Goal: Information Seeking & Learning: Understand process/instructions

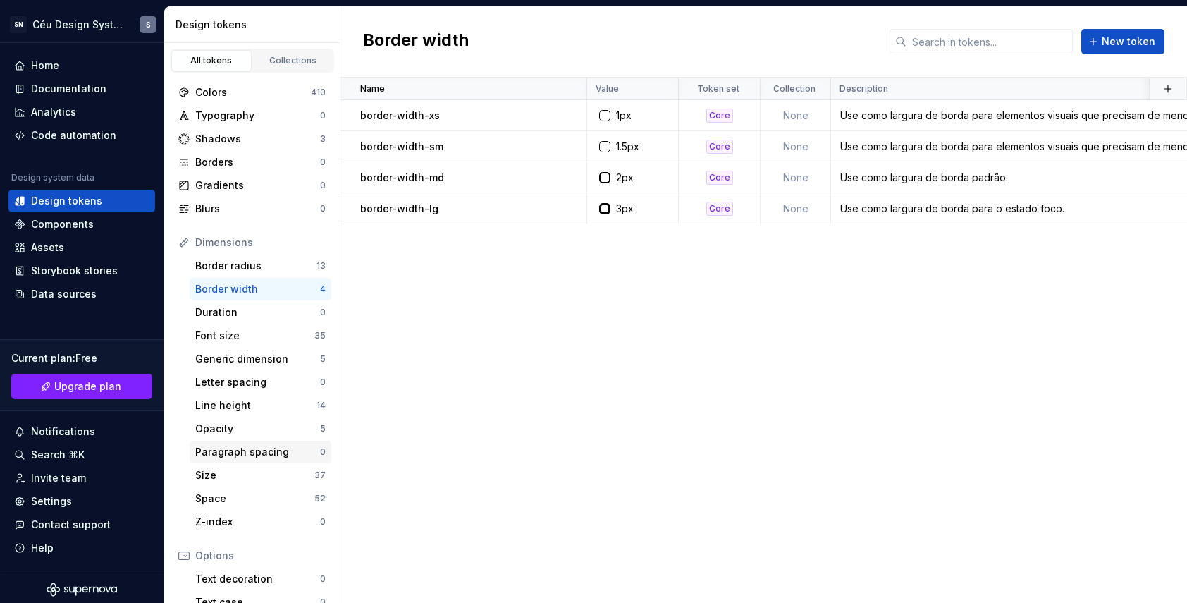
scroll to position [3, 0]
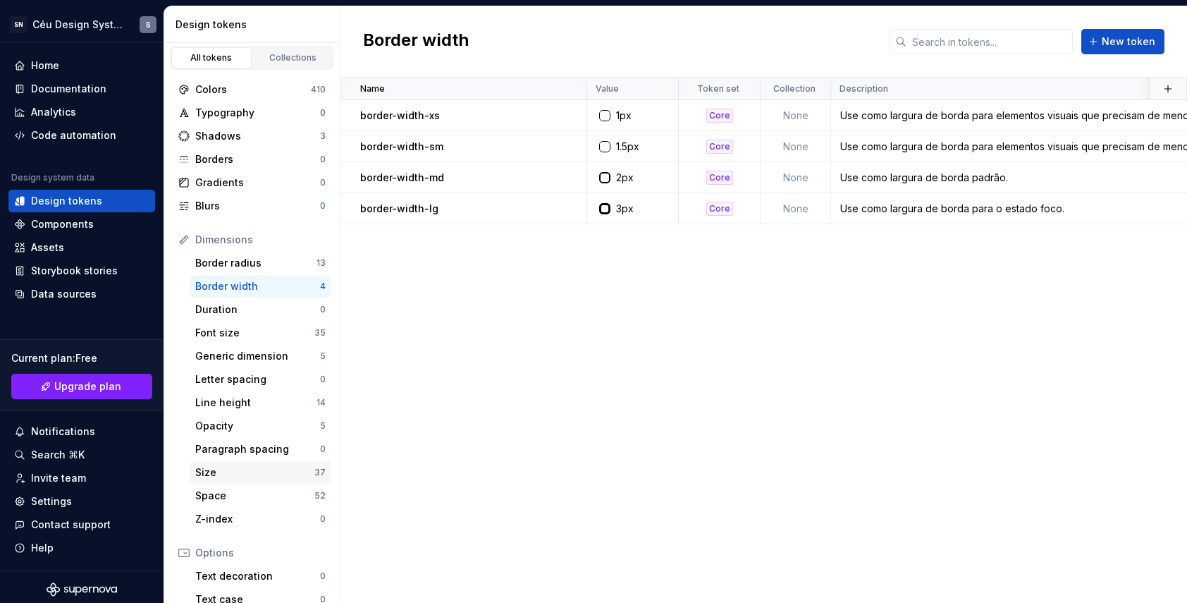
click at [216, 475] on div "Size" at bounding box center [254, 472] width 119 height 14
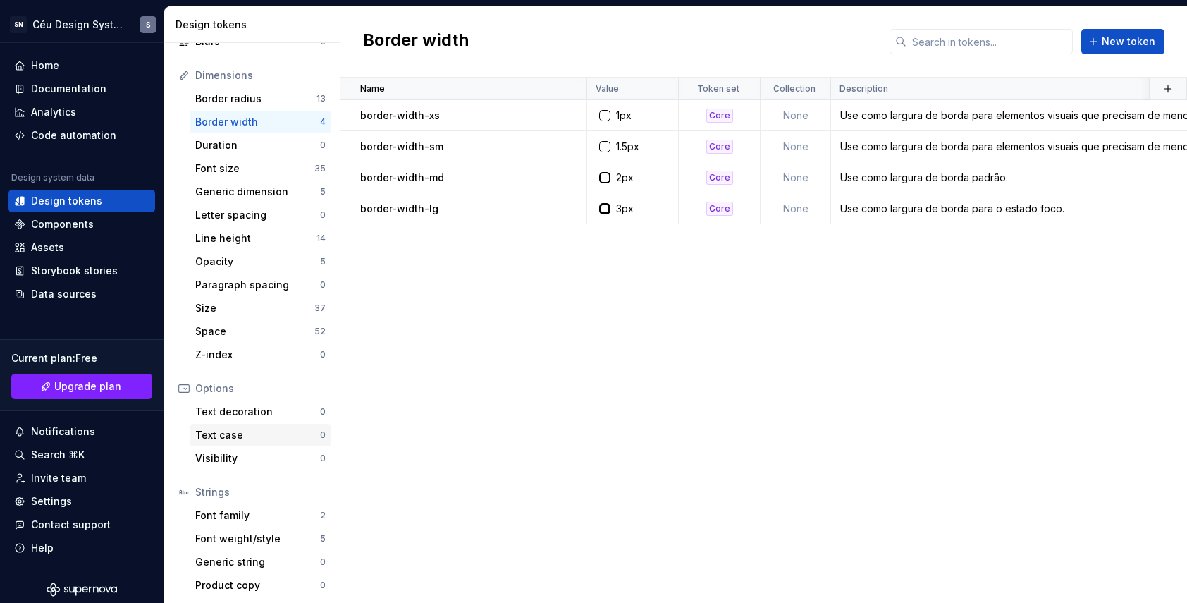
scroll to position [169, 0]
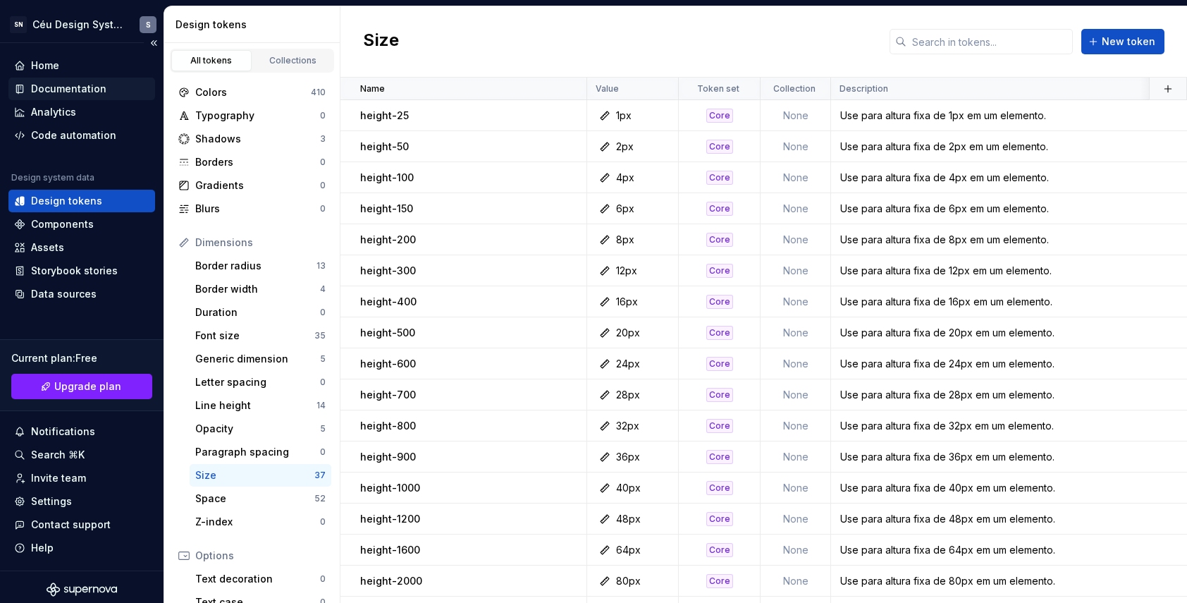
click at [63, 87] on div "Documentation" at bounding box center [68, 89] width 75 height 14
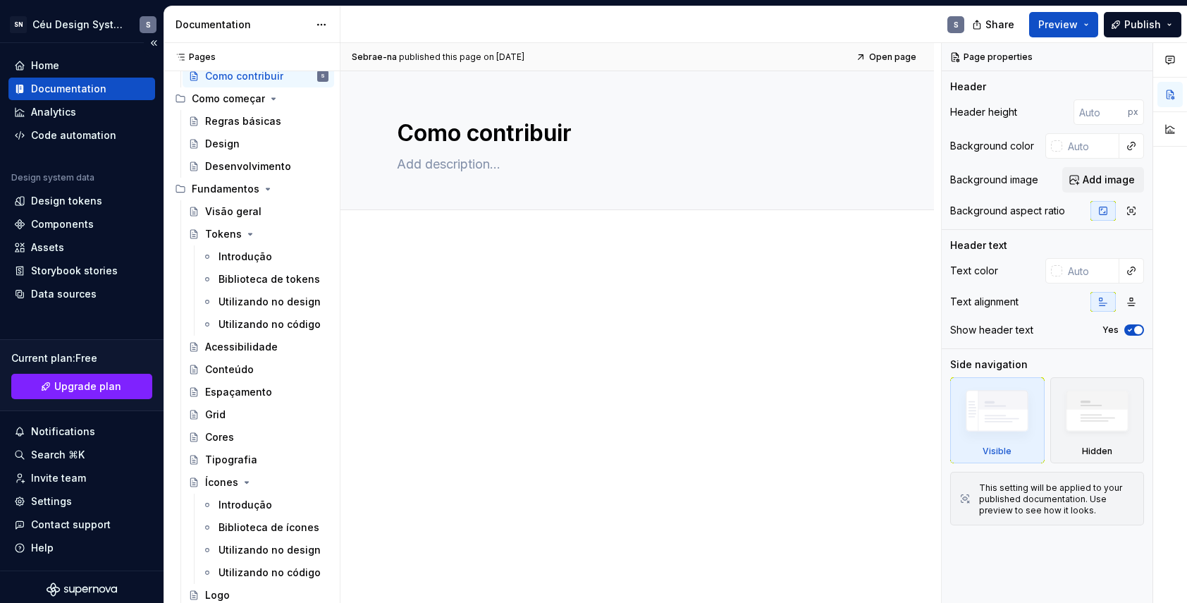
scroll to position [159, 0]
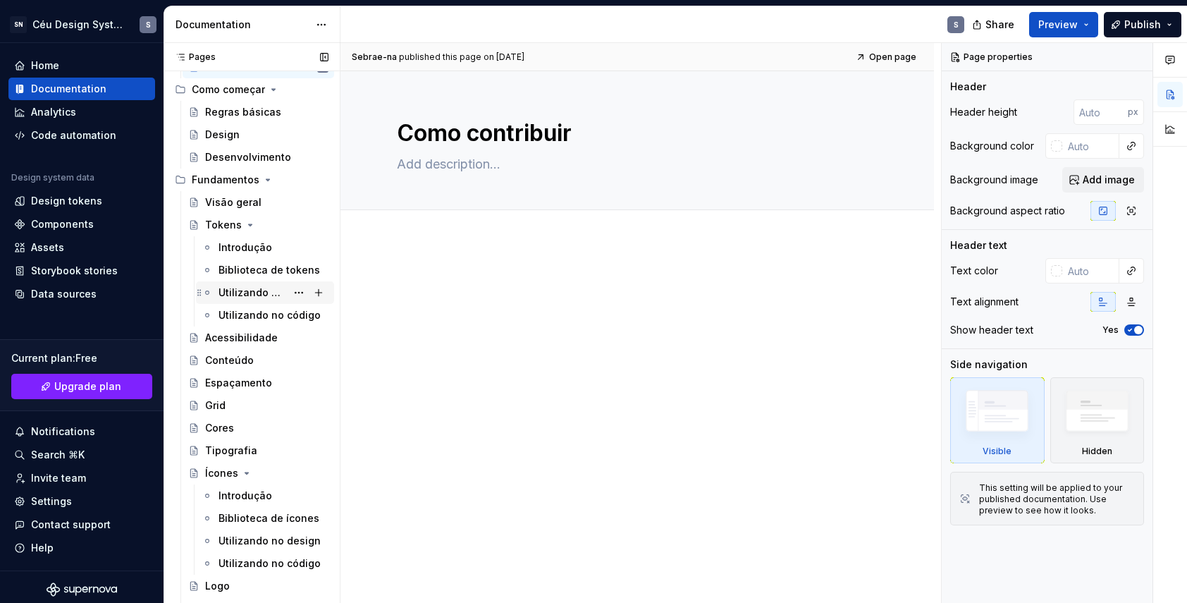
click at [278, 289] on div "Utilizando no design" at bounding box center [253, 293] width 68 height 14
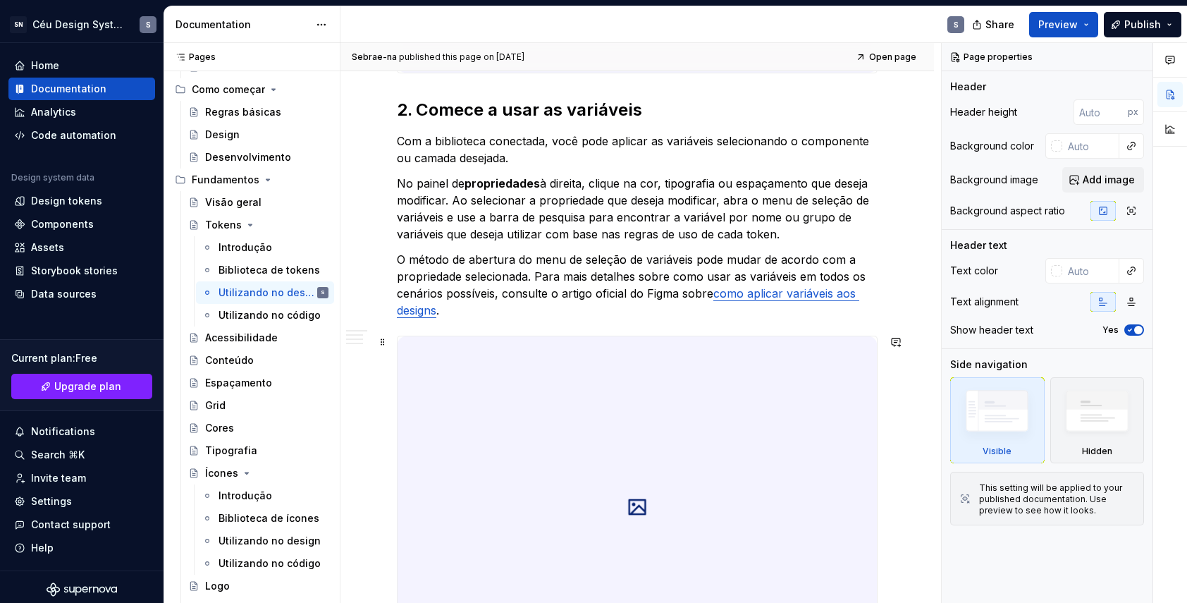
scroll to position [1636, 0]
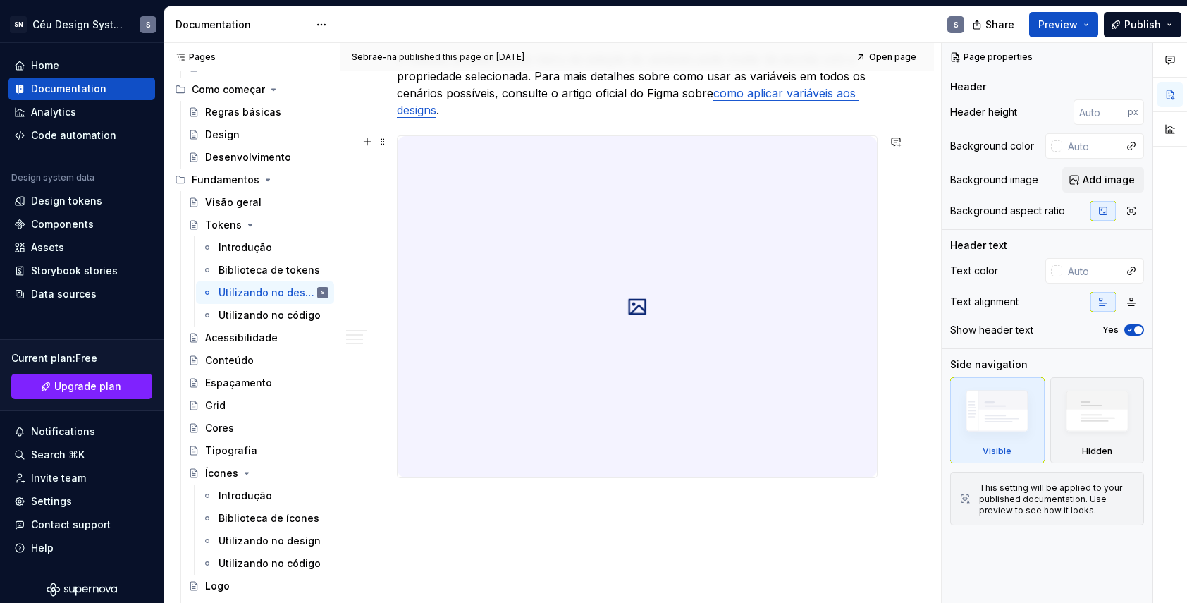
click at [630, 365] on img at bounding box center [638, 306] width 480 height 341
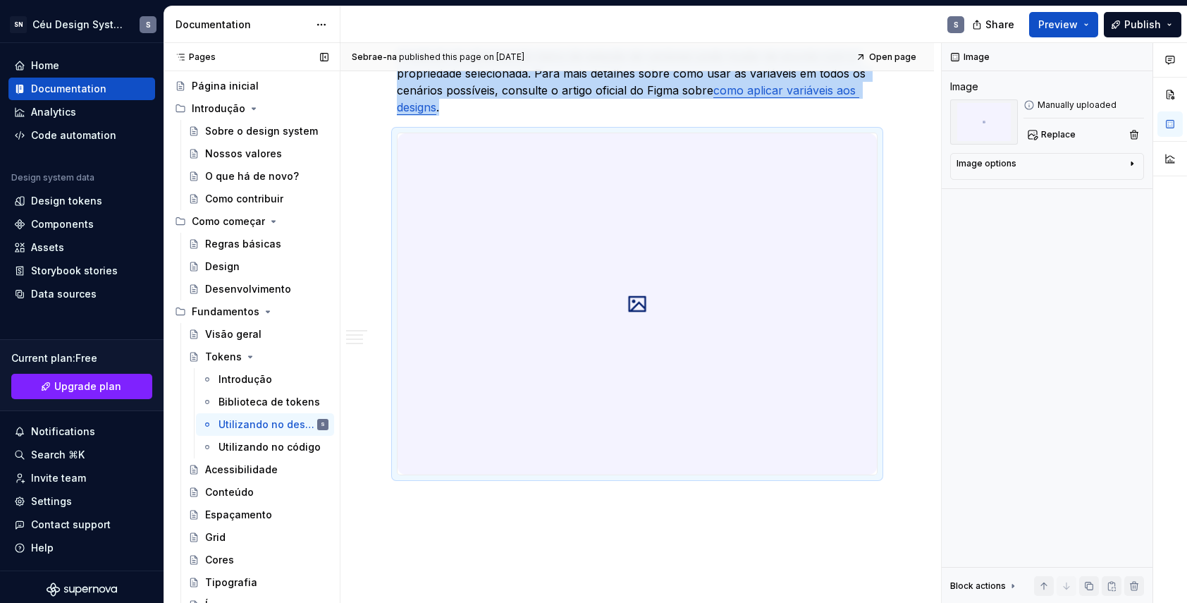
scroll to position [0, 0]
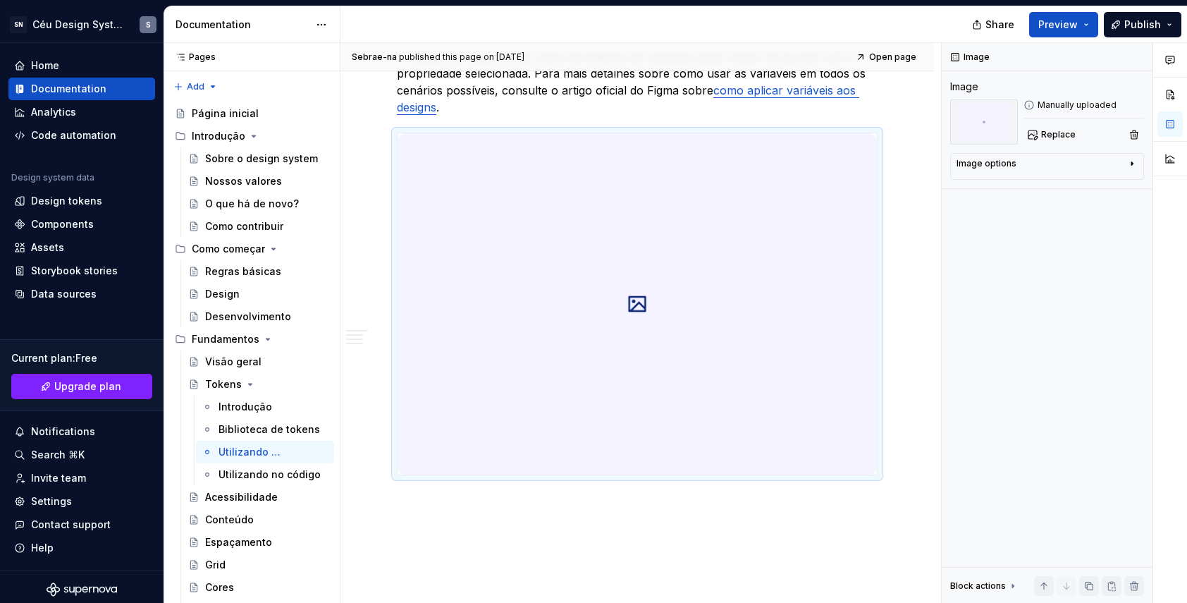
type textarea "*"
